Goal: Ask a question

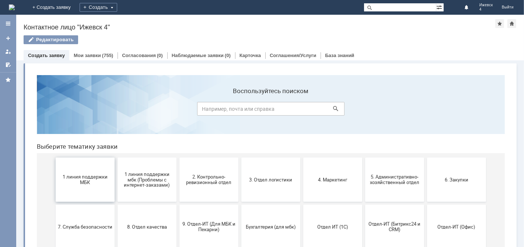
click at [82, 176] on span "1 линия поддержки МБК" at bounding box center [84, 179] width 54 height 11
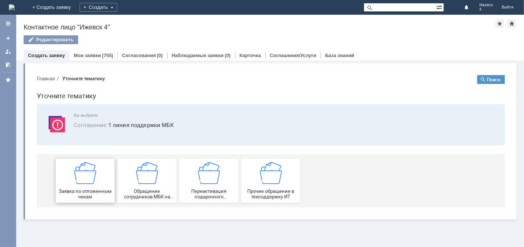
click at [82, 174] on img at bounding box center [85, 173] width 22 height 22
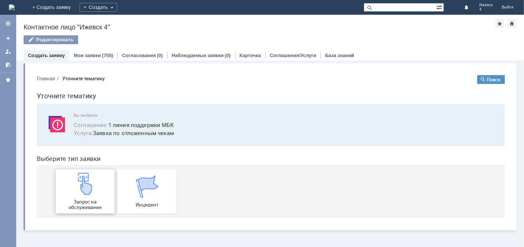
click at [81, 177] on img at bounding box center [85, 183] width 22 height 22
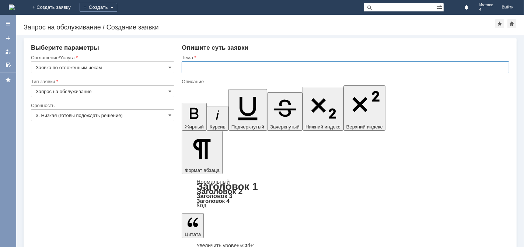
click at [209, 67] on input "text" at bounding box center [345, 67] width 327 height 12
type input "Отложенные чеки за [DATE] МБК Ижевск4"
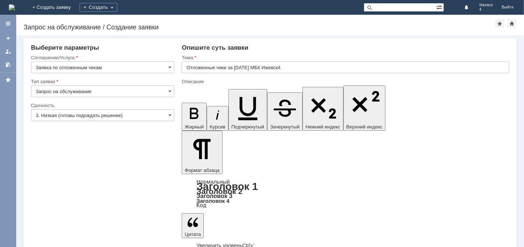
drag, startPoint x: 274, startPoint y: 2076, endPoint x: 315, endPoint y: 2077, distance: 41.2
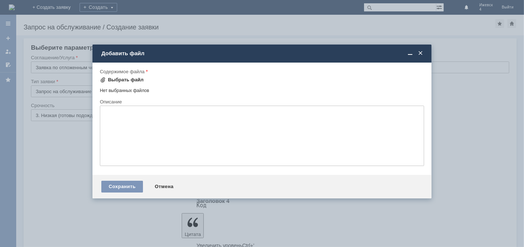
click at [122, 79] on div "Выбрать файл" at bounding box center [126, 80] width 36 height 6
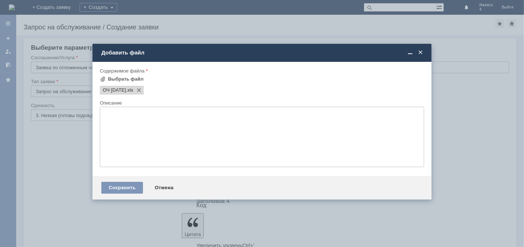
scroll to position [0, 0]
click at [122, 191] on div "Сохранить" at bounding box center [122, 188] width 42 height 12
